Goal: Task Accomplishment & Management: Complete application form

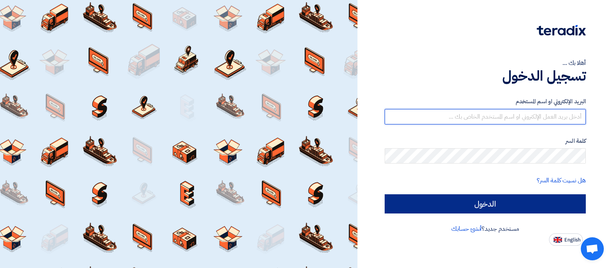
type input "[EMAIL_ADDRESS][DOMAIN_NAME]"
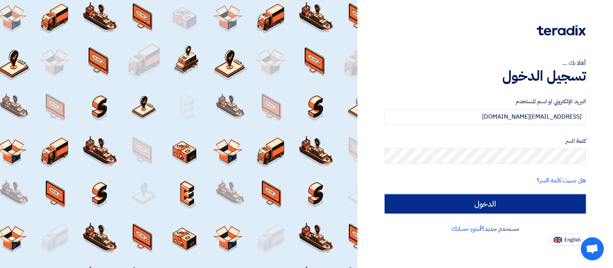
click at [484, 198] on input "الدخول" at bounding box center [485, 203] width 201 height 19
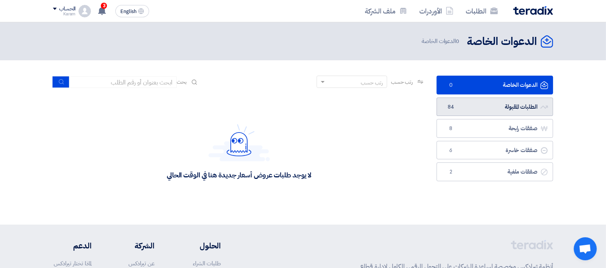
click at [482, 104] on link "الطلبات المقبولة الطلبات المقبولة 84" at bounding box center [495, 106] width 117 height 19
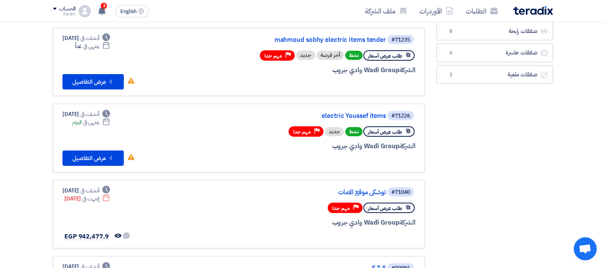
scroll to position [144, 0]
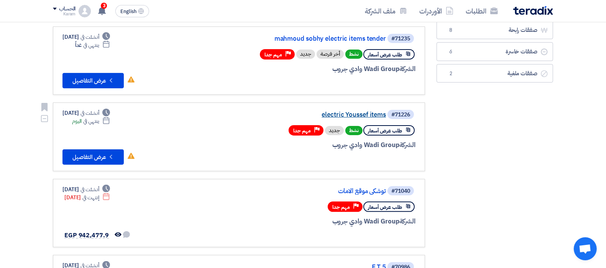
click at [344, 111] on link "electric Youssef items" at bounding box center [309, 114] width 153 height 7
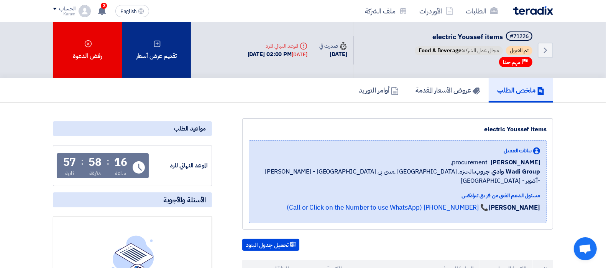
click at [164, 64] on div "تقديم عرض أسعار" at bounding box center [156, 50] width 69 height 56
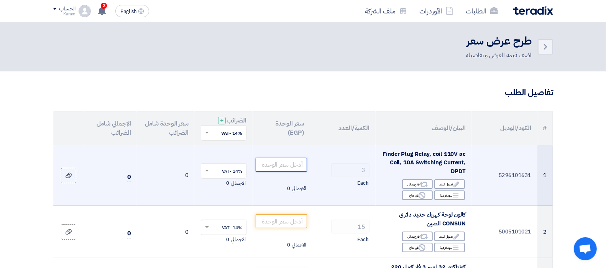
click at [295, 168] on input "number" at bounding box center [282, 165] width 52 height 14
click at [358, 182] on span "Each" at bounding box center [362, 183] width 11 height 8
click at [294, 162] on input "number" at bounding box center [282, 165] width 52 height 14
click at [416, 196] on div "Reject غير متاح" at bounding box center [417, 195] width 31 height 10
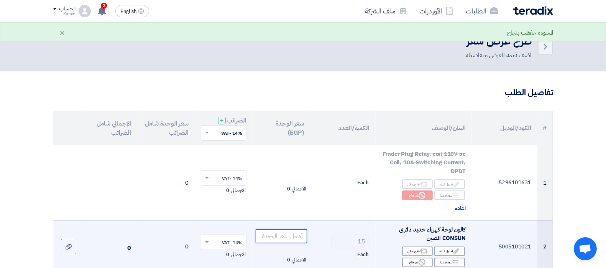
click at [277, 239] on input "number" at bounding box center [282, 236] width 52 height 14
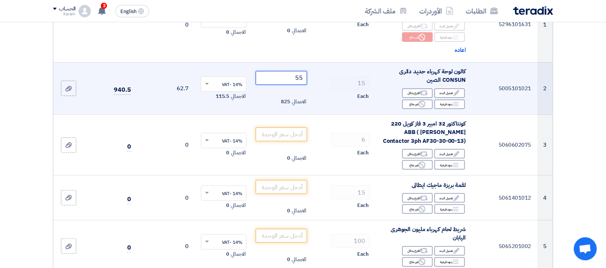
click at [294, 79] on input "55" at bounding box center [282, 78] width 52 height 14
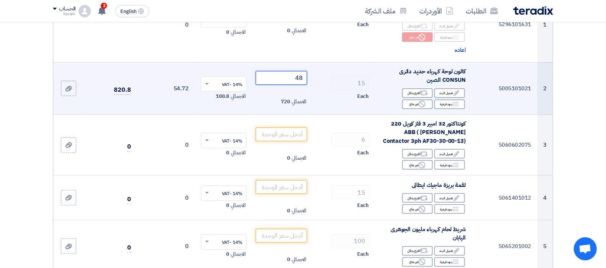
type input "48"
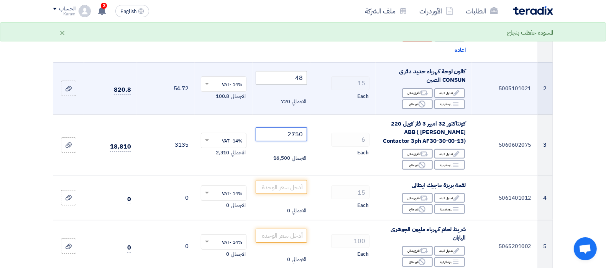
type input "2750"
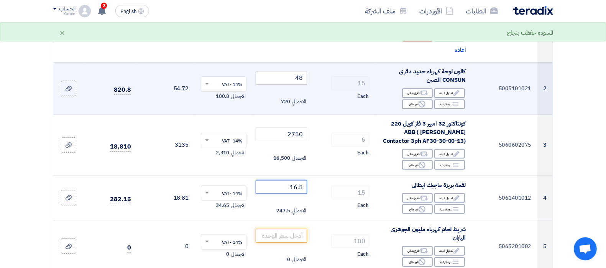
type input "16.5"
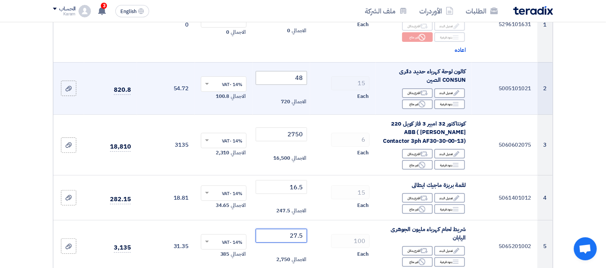
type input "27.5"
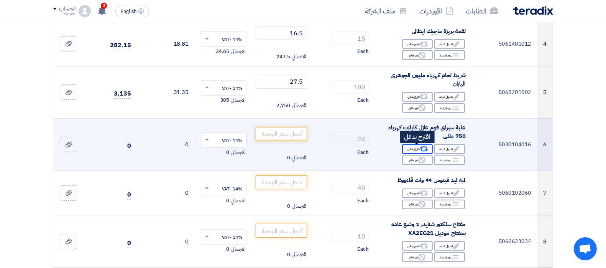
click at [425, 149] on icon "Alternative" at bounding box center [424, 149] width 8 height 8
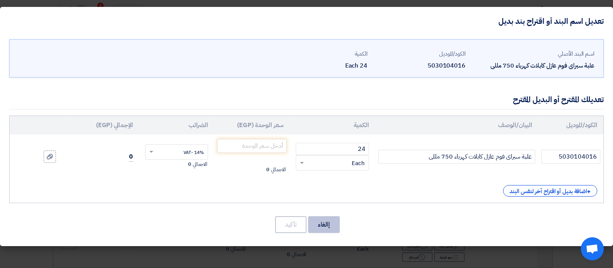
click at [328, 228] on button "إالغاء" at bounding box center [324, 224] width 32 height 17
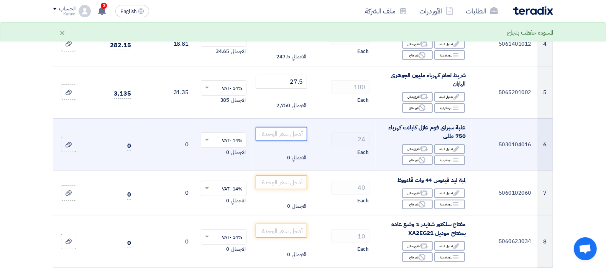
click at [270, 133] on input "number" at bounding box center [282, 134] width 52 height 14
type input "250"
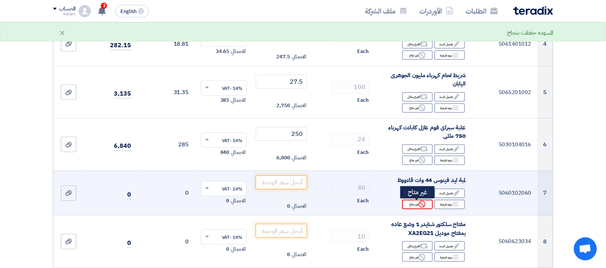
click at [405, 207] on div "Reject غير متاح" at bounding box center [417, 204] width 31 height 10
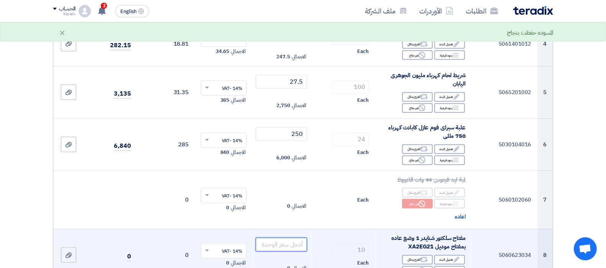
click at [283, 243] on input "number" at bounding box center [282, 244] width 52 height 14
type input "265"
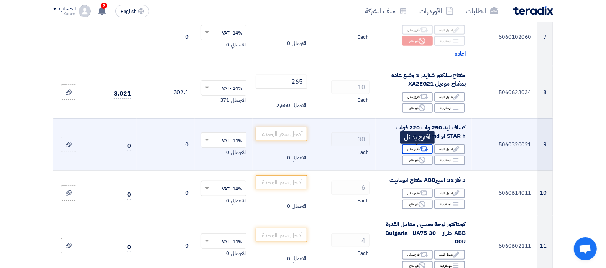
click at [423, 149] on icon "Alternative" at bounding box center [424, 149] width 8 height 8
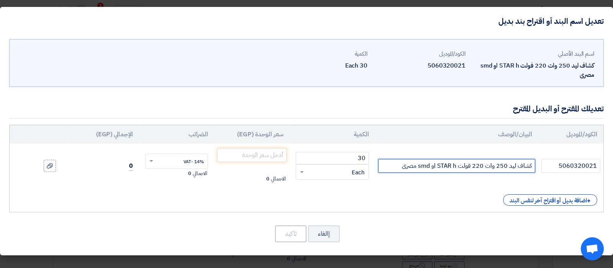
drag, startPoint x: 496, startPoint y: 167, endPoint x: 507, endPoint y: 166, distance: 10.4
click at [507, 166] on input "كشاف ليد 250 وات 220 فولت STAR h او smd مصرى" at bounding box center [456, 166] width 157 height 14
type input "كشاف ليد 300 وات 220 فولت STAR h او smd مصرى"
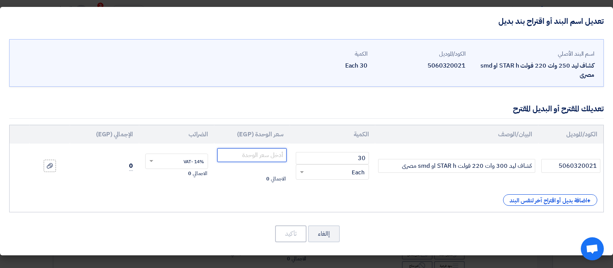
click at [257, 156] on input "number" at bounding box center [251, 155] width 69 height 14
type input "1200"
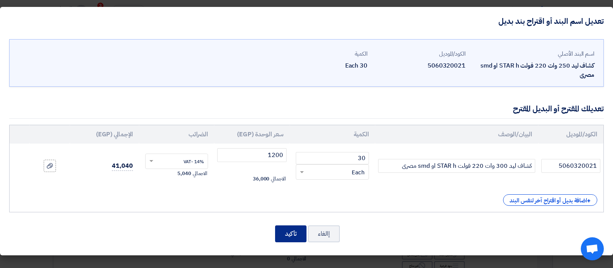
click at [287, 231] on button "تأكيد" at bounding box center [290, 233] width 31 height 17
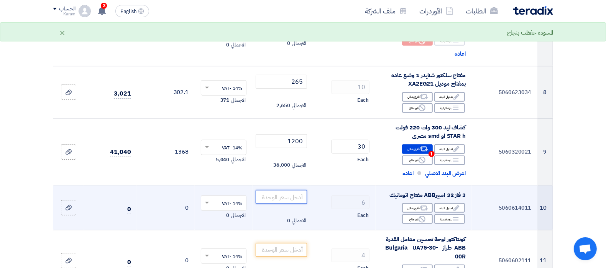
click at [279, 195] on input "number" at bounding box center [282, 197] width 52 height 14
type input "94"
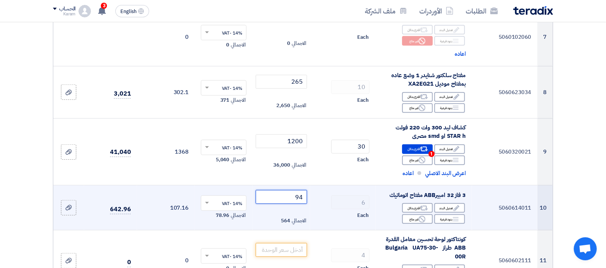
click at [291, 198] on input "94" at bounding box center [282, 197] width 52 height 14
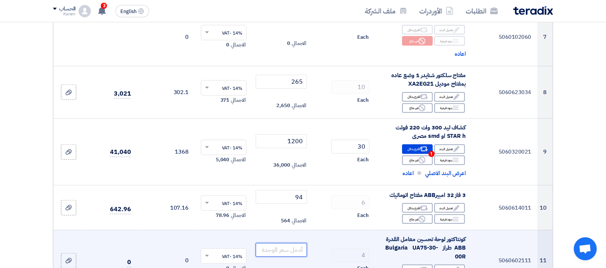
click at [283, 248] on input "number" at bounding box center [282, 250] width 52 height 14
type input "5575"
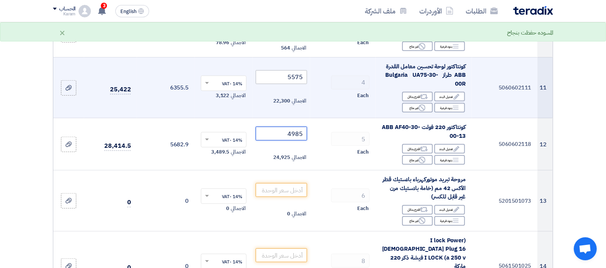
type input "4985"
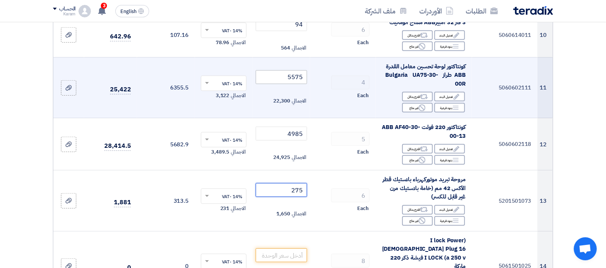
type input "275"
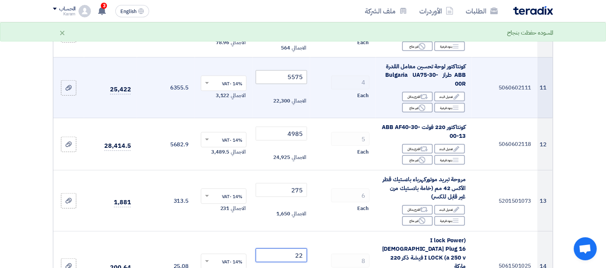
type input "22"
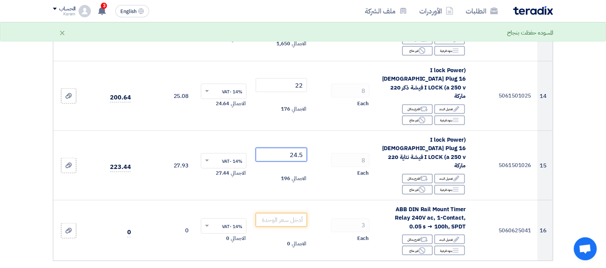
type input "24.5"
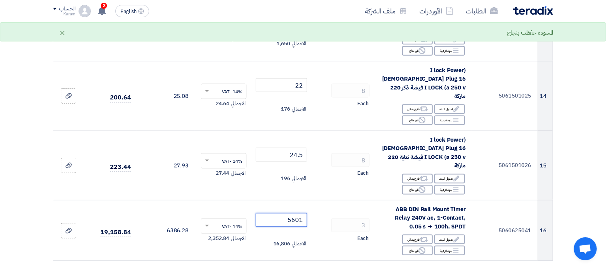
type input "5600"
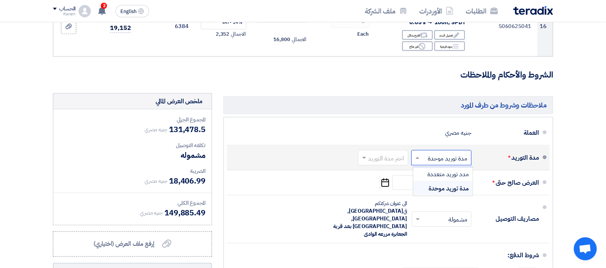
click at [448, 153] on input "text" at bounding box center [440, 158] width 56 height 11
click at [370, 153] on input "text" at bounding box center [381, 158] width 46 height 11
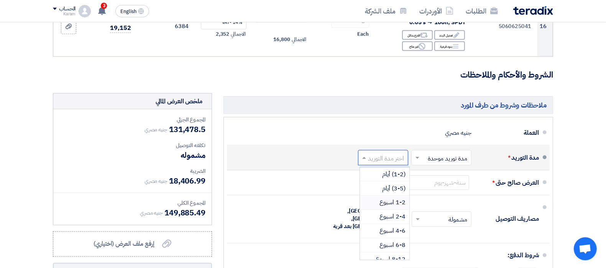
click at [389, 198] on span "1-2 اسبوع" at bounding box center [392, 202] width 26 height 9
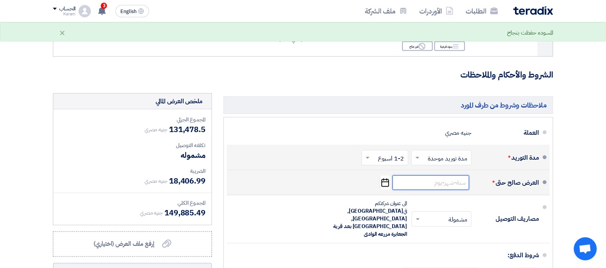
click at [424, 175] on input at bounding box center [431, 182] width 77 height 15
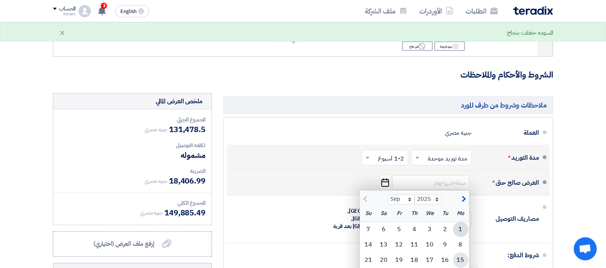
click at [457, 252] on div "15" at bounding box center [460, 259] width 15 height 15
type input "[DATE]"
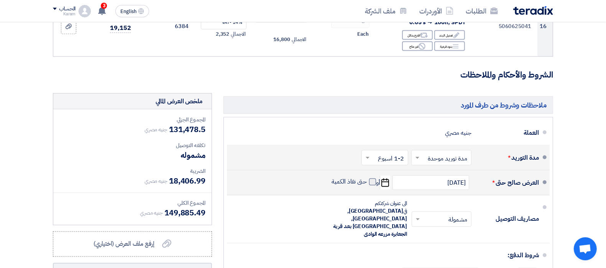
click at [370, 178] on span at bounding box center [372, 181] width 7 height 7
click at [367, 177] on input "حتى نفاذ الكمية" at bounding box center [348, 184] width 37 height 15
checkbox input "true"
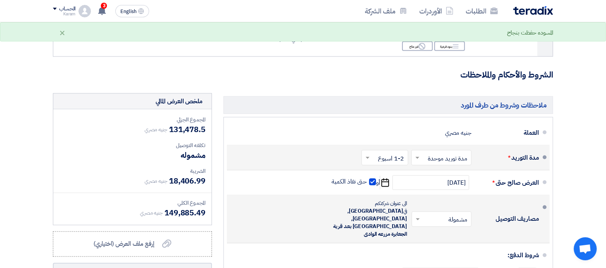
click at [422, 214] on input "text" at bounding box center [440, 219] width 56 height 11
click at [458, 245] on span "غير مشمولة" at bounding box center [455, 249] width 27 height 9
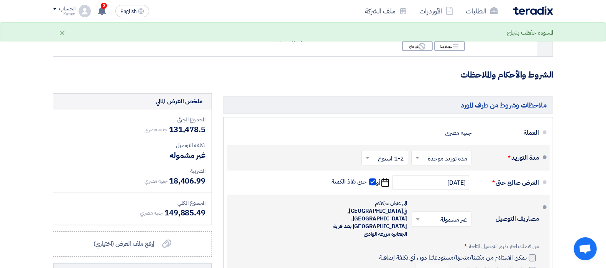
click at [531, 254] on div at bounding box center [532, 257] width 7 height 7
click at [527, 253] on input "يمكن الاستلام من مكتبنا/متجرنا/مستودعاتنا دون أي تكلفة إضافية" at bounding box center [452, 260] width 149 height 15
checkbox input "true"
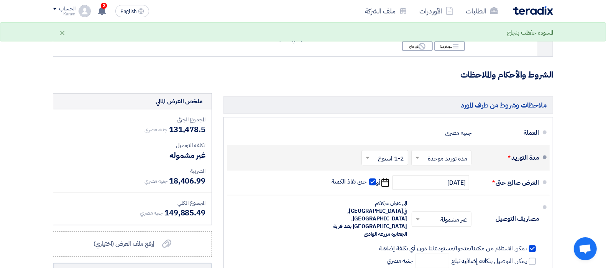
scroll to position [1026, 0]
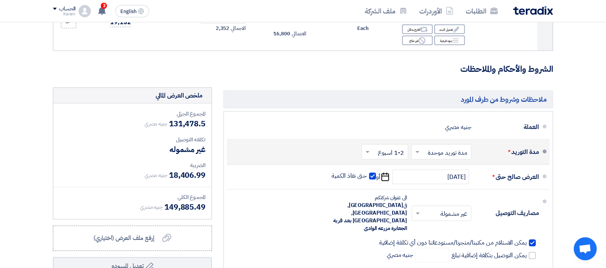
type input "100"
click at [227, 63] on h3 "الشروط والأحكام والملاحظات" at bounding box center [303, 69] width 500 height 12
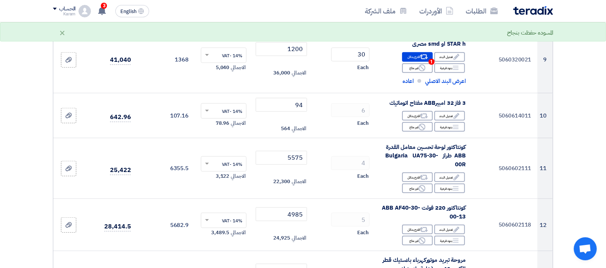
scroll to position [547, 0]
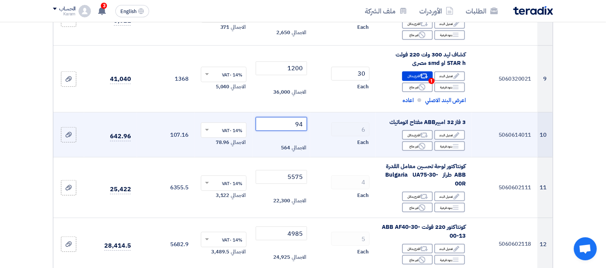
click at [291, 128] on input "94" at bounding box center [282, 124] width 52 height 14
drag, startPoint x: 291, startPoint y: 128, endPoint x: 271, endPoint y: 119, distance: 21.6
click at [271, 119] on input "94" at bounding box center [282, 124] width 52 height 14
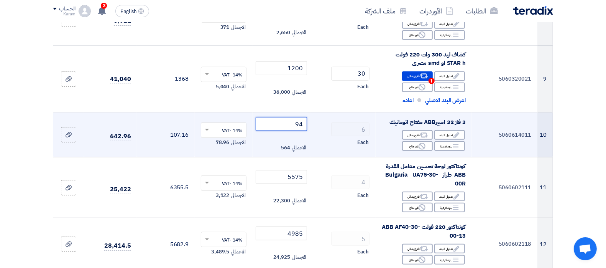
type input "9"
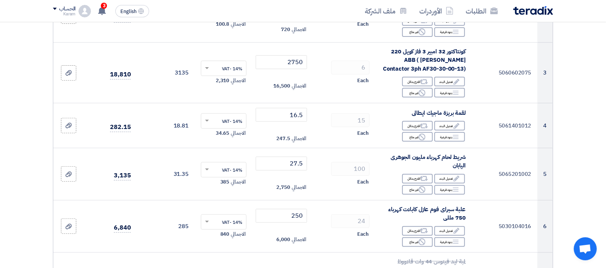
scroll to position [116, 0]
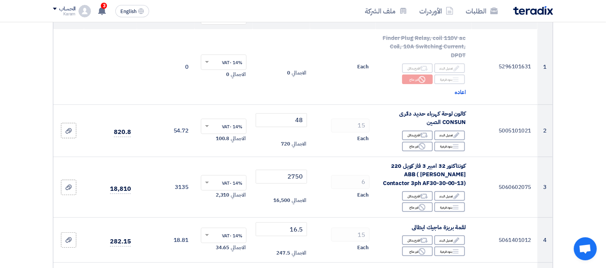
type input "945"
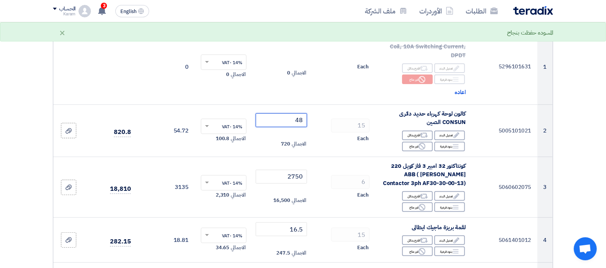
click at [265, 119] on input "48" at bounding box center [282, 120] width 52 height 14
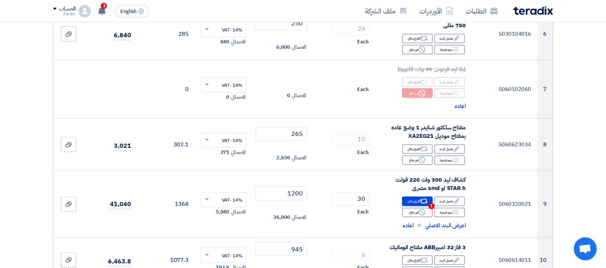
scroll to position [591, 0]
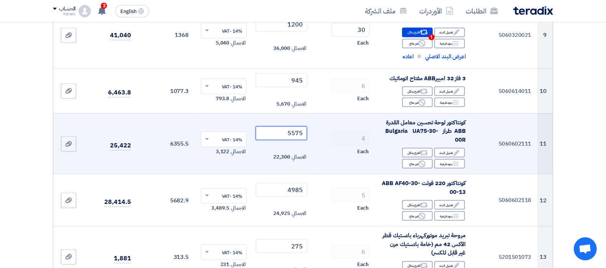
click at [277, 132] on input "5575" at bounding box center [282, 133] width 52 height 14
type input "5"
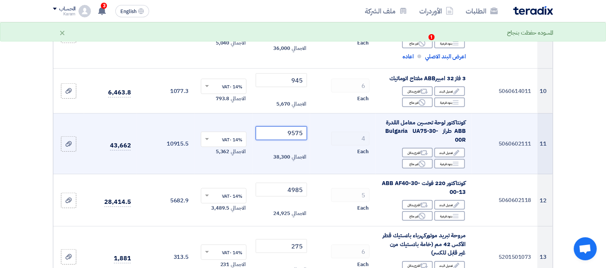
type input "9575"
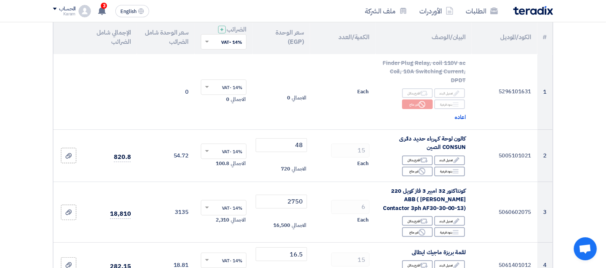
scroll to position [0, 0]
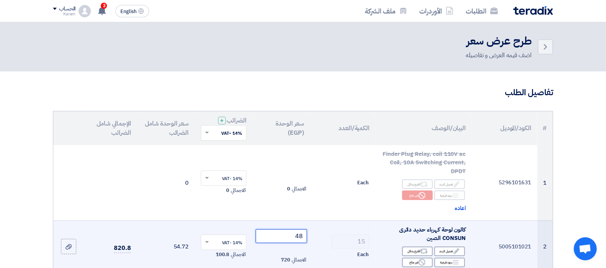
click at [263, 240] on input "48" at bounding box center [282, 236] width 52 height 14
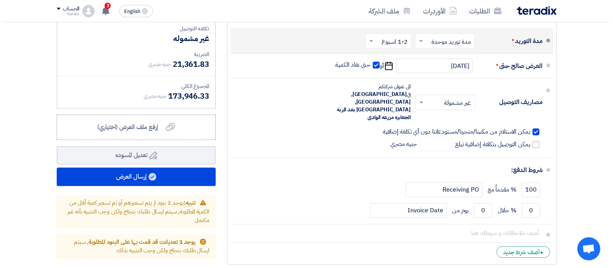
scroll to position [1248, 0]
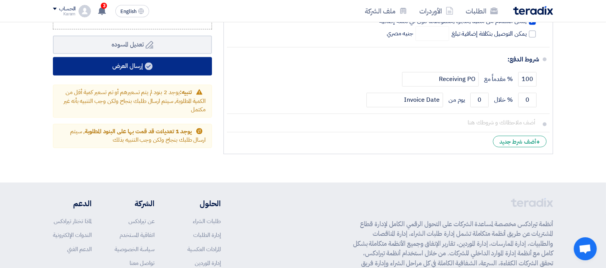
click at [167, 57] on button "إرسال العرض" at bounding box center [132, 66] width 159 height 18
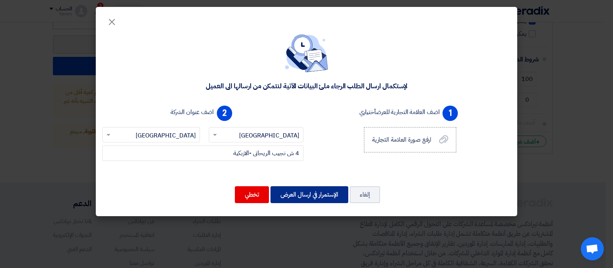
click at [320, 189] on button "الإستمرار في ارسال العرض" at bounding box center [310, 194] width 78 height 17
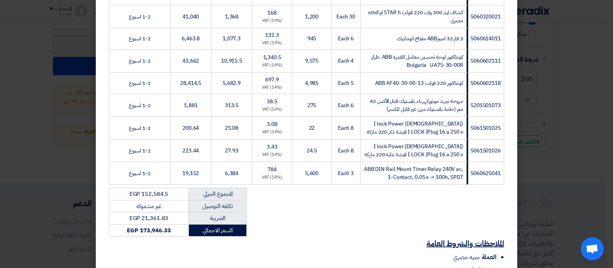
scroll to position [407, 0]
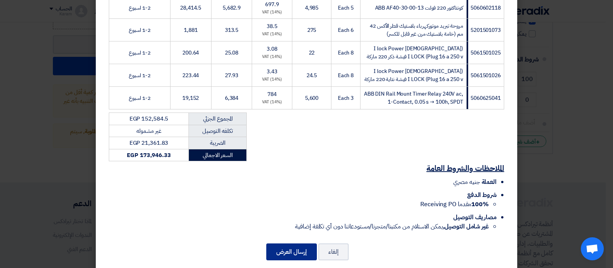
click at [278, 243] on button "إرسال العرض" at bounding box center [291, 251] width 51 height 17
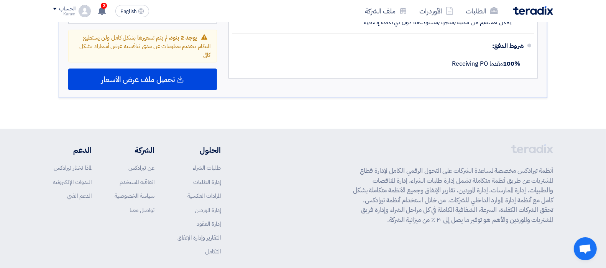
scroll to position [880, 0]
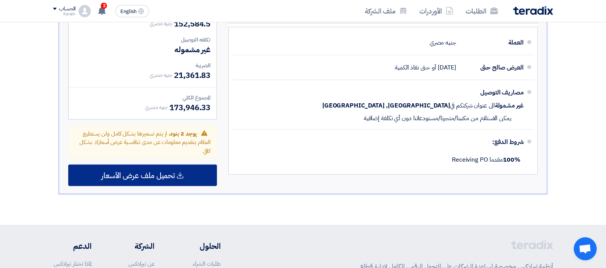
click at [181, 171] on icon at bounding box center [180, 175] width 8 height 8
